Goal: Task Accomplishment & Management: Manage account settings

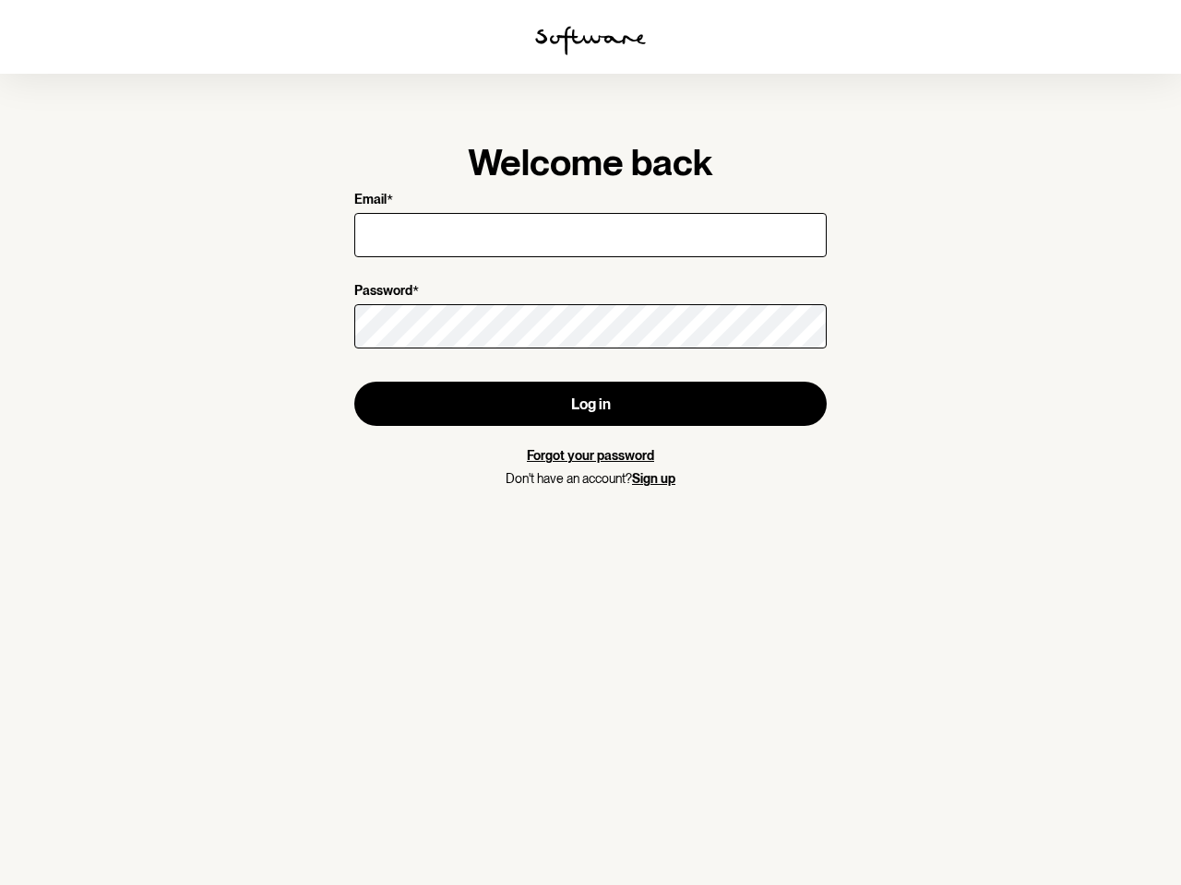
click at [590, 41] on img at bounding box center [590, 41] width 111 height 30
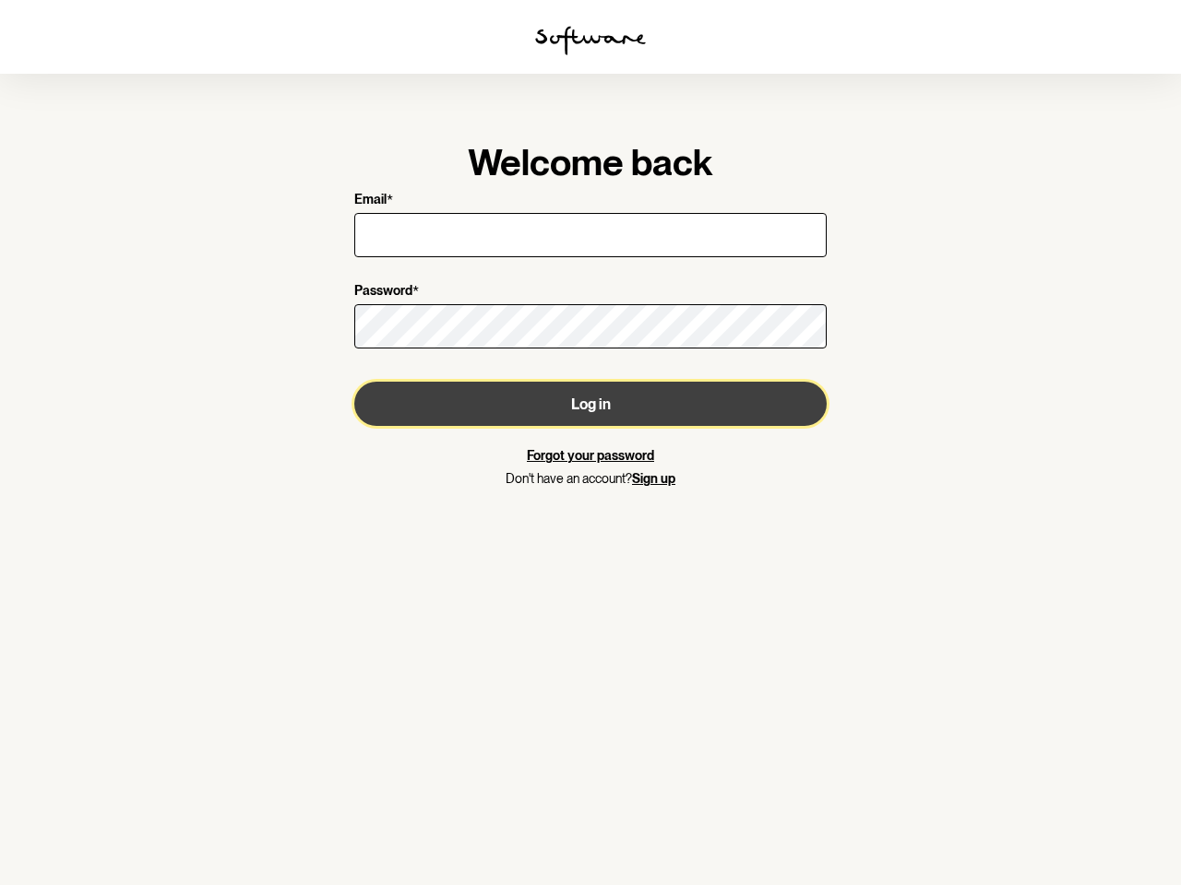
click at [590, 404] on button "Log in" at bounding box center [590, 404] width 472 height 44
